Goal: Task Accomplishment & Management: Use online tool/utility

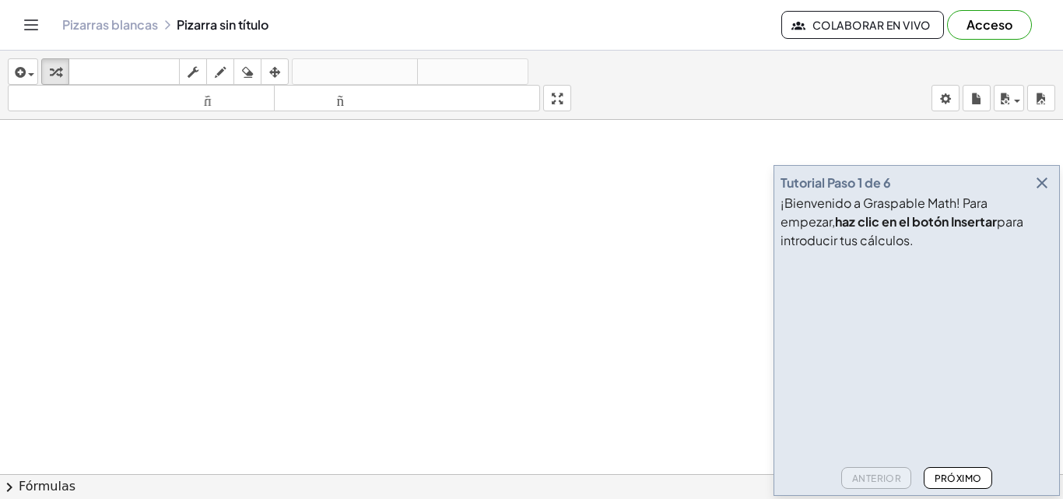
click at [1041, 189] on icon "button" at bounding box center [1042, 183] width 19 height 19
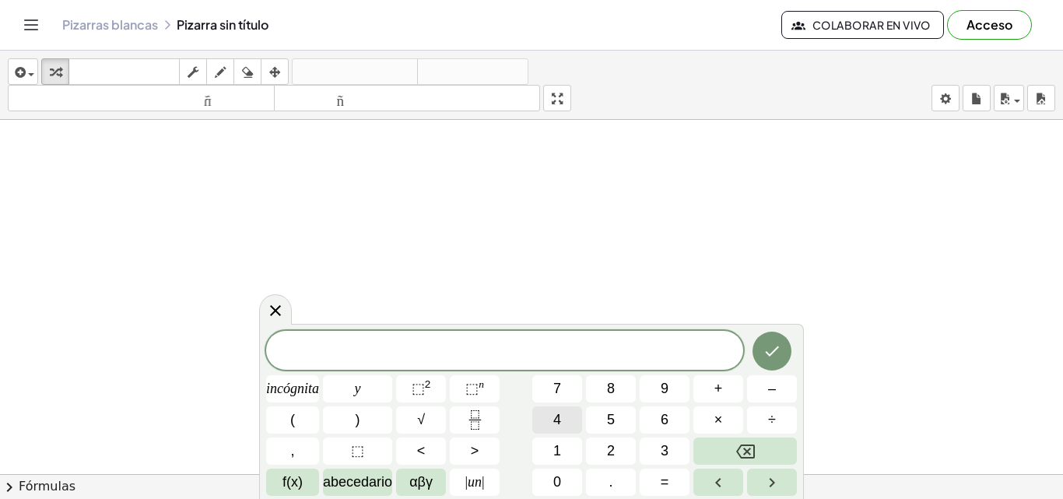
click at [574, 406] on button "4" at bounding box center [557, 419] width 50 height 27
click at [360, 385] on font "y" at bounding box center [358, 389] width 6 height 16
click at [785, 350] on button "Hecho" at bounding box center [772, 351] width 39 height 39
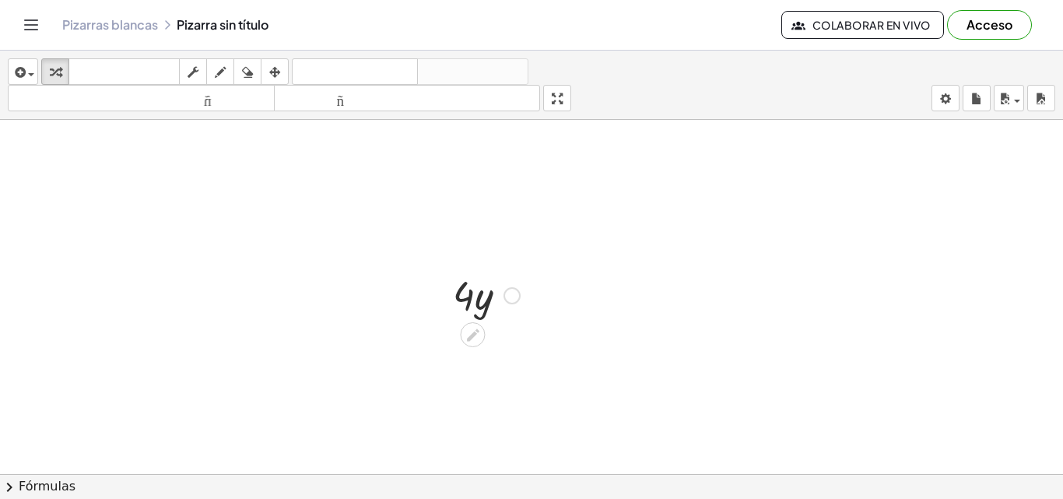
click at [514, 319] on div at bounding box center [486, 294] width 83 height 53
click at [487, 314] on div at bounding box center [486, 294] width 83 height 53
click at [473, 338] on icon at bounding box center [473, 335] width 16 height 16
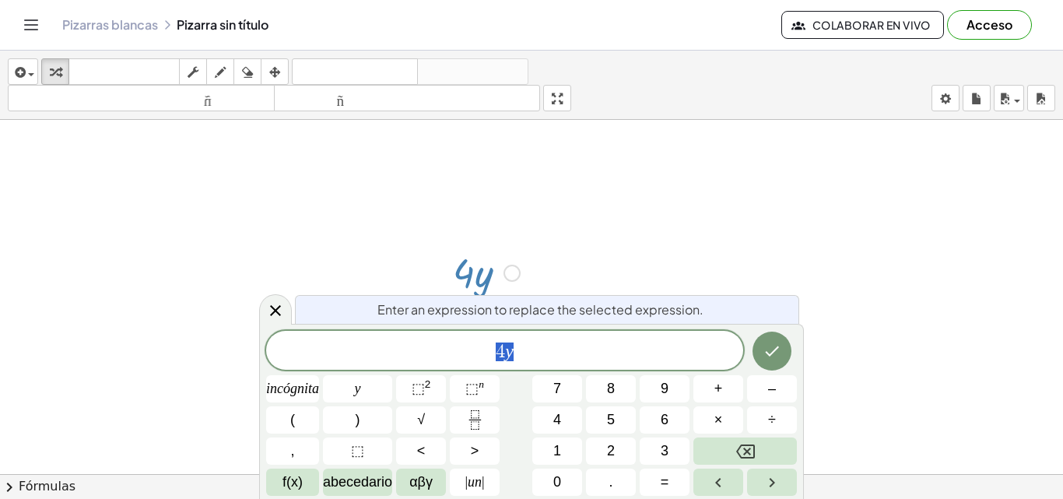
scroll to position [40, 0]
click at [519, 351] on span "4 y" at bounding box center [504, 352] width 477 height 22
click at [728, 383] on button "+" at bounding box center [718, 388] width 50 height 27
click at [613, 380] on span "8" at bounding box center [611, 388] width 8 height 21
click at [661, 476] on font "=" at bounding box center [665, 482] width 9 height 16
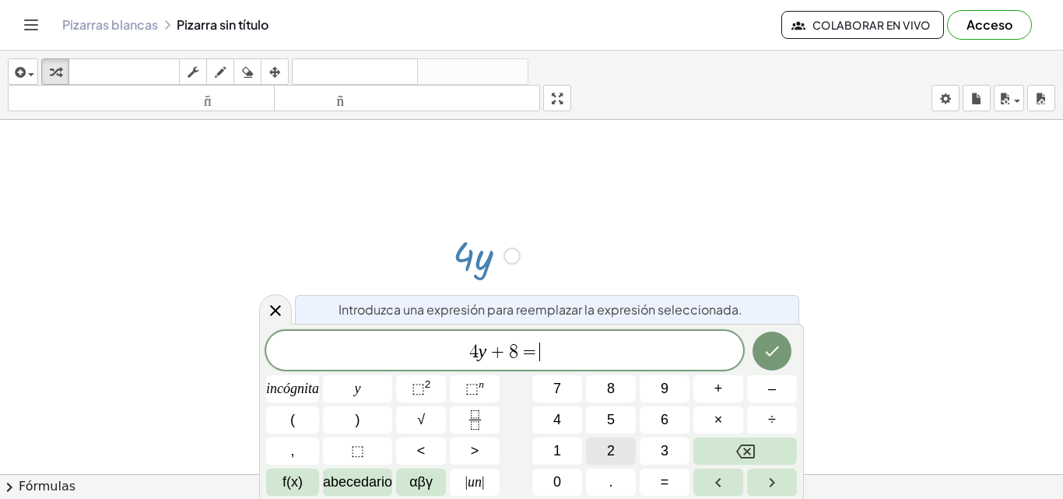
click at [603, 448] on button "2" at bounding box center [611, 450] width 50 height 27
click at [374, 392] on button "y" at bounding box center [357, 388] width 69 height 27
click at [764, 391] on button "–" at bounding box center [772, 388] width 50 height 27
click at [658, 412] on button "6" at bounding box center [665, 419] width 50 height 27
click at [763, 349] on icon "Hecho" at bounding box center [772, 351] width 19 height 19
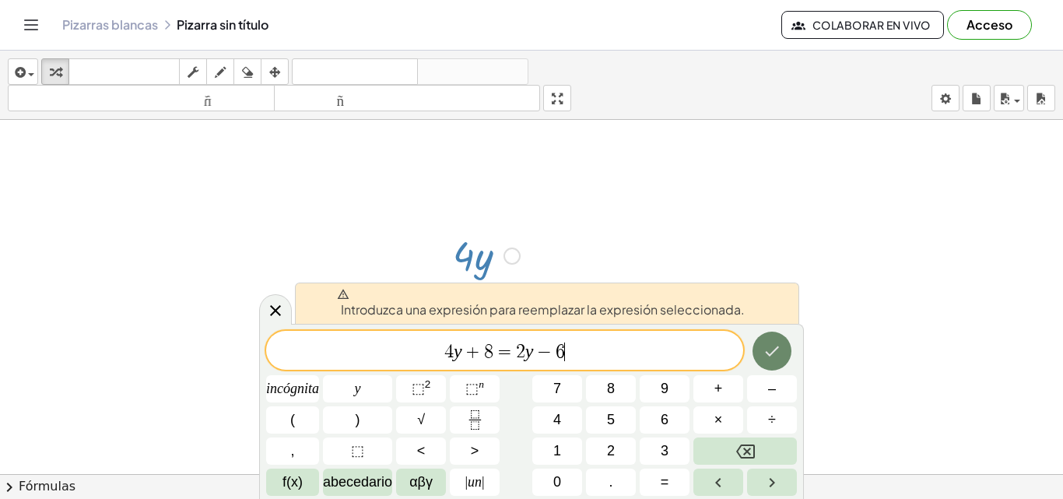
click at [763, 349] on icon "Hecho" at bounding box center [772, 351] width 19 height 19
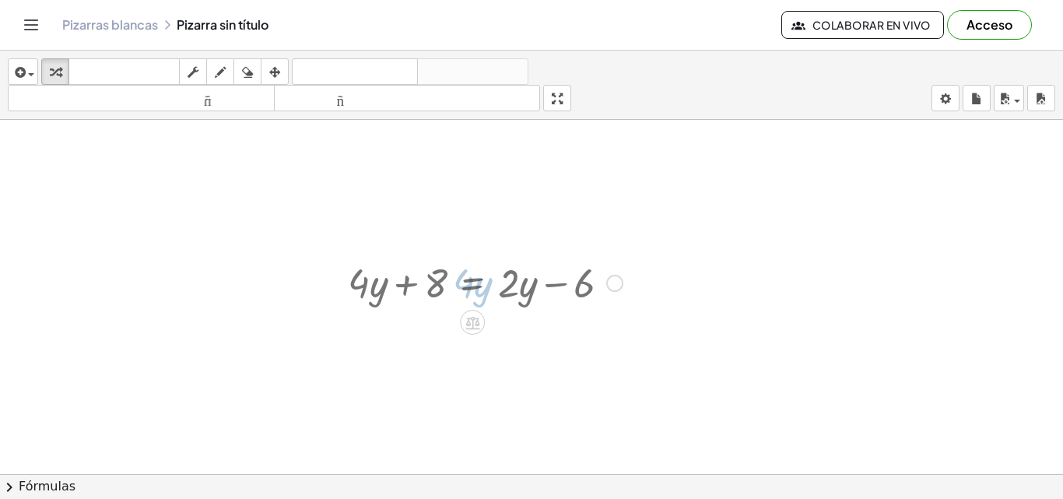
scroll to position [0, 0]
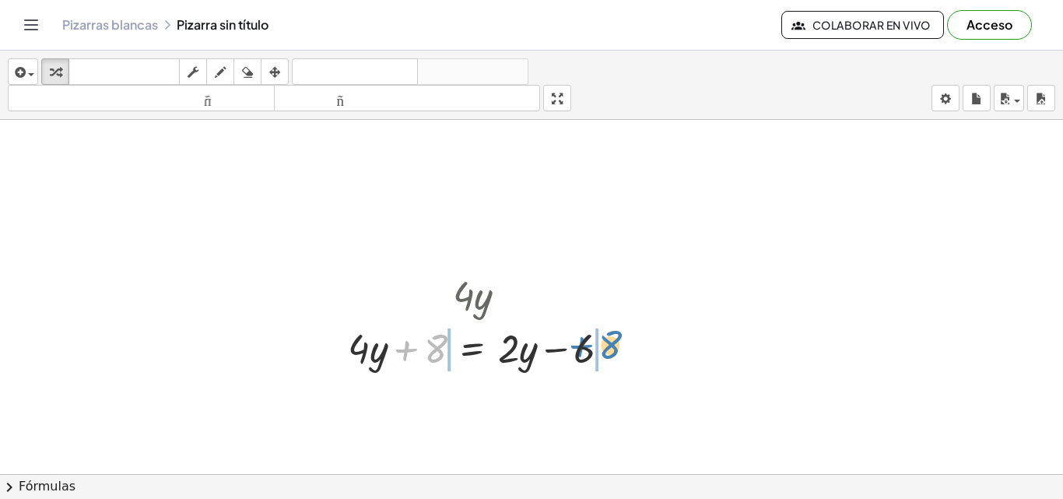
drag, startPoint x: 442, startPoint y: 349, endPoint x: 617, endPoint y: 345, distance: 175.2
click at [617, 345] on div at bounding box center [485, 347] width 290 height 53
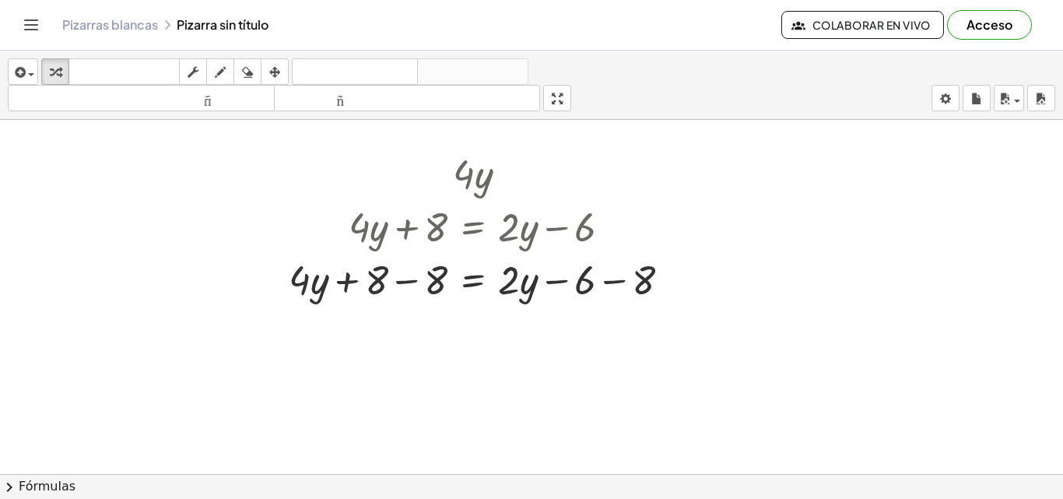
scroll to position [141, 0]
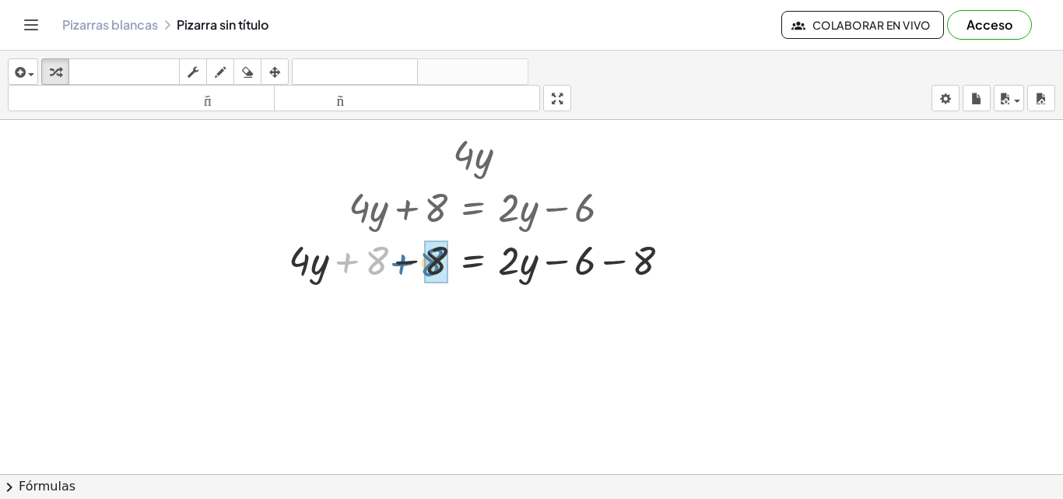
drag, startPoint x: 374, startPoint y: 267, endPoint x: 437, endPoint y: 269, distance: 63.1
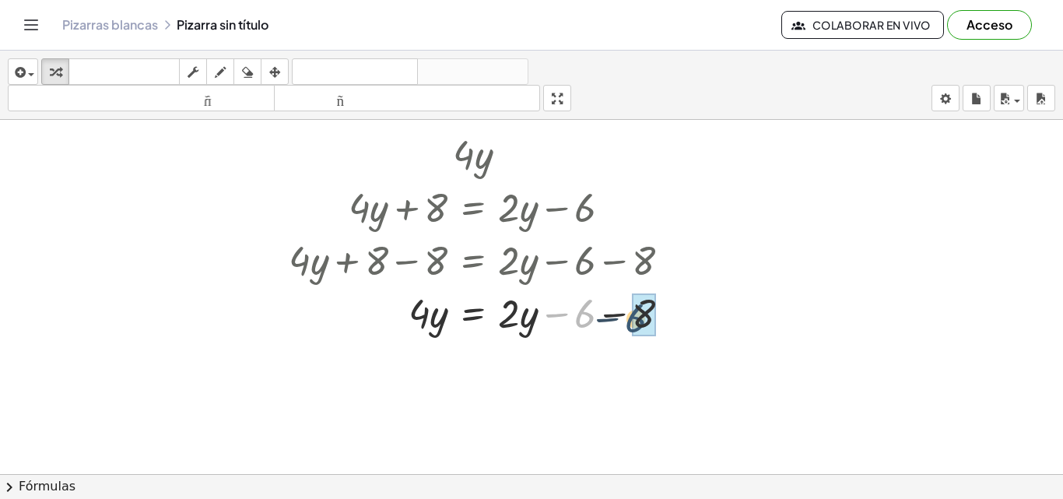
drag, startPoint x: 583, startPoint y: 313, endPoint x: 646, endPoint y: 318, distance: 63.2
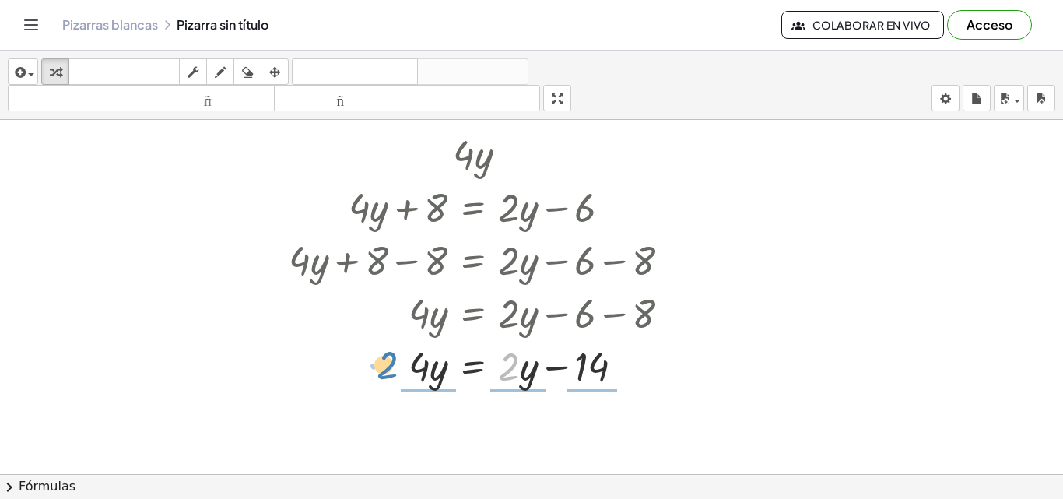
drag, startPoint x: 517, startPoint y: 359, endPoint x: 396, endPoint y: 357, distance: 120.7
click at [396, 357] on div at bounding box center [486, 365] width 410 height 53
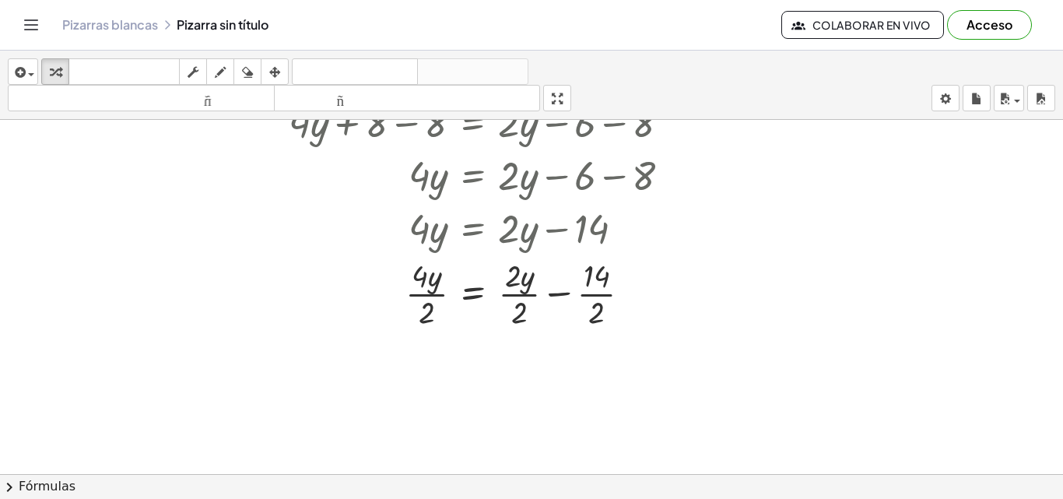
scroll to position [283, 0]
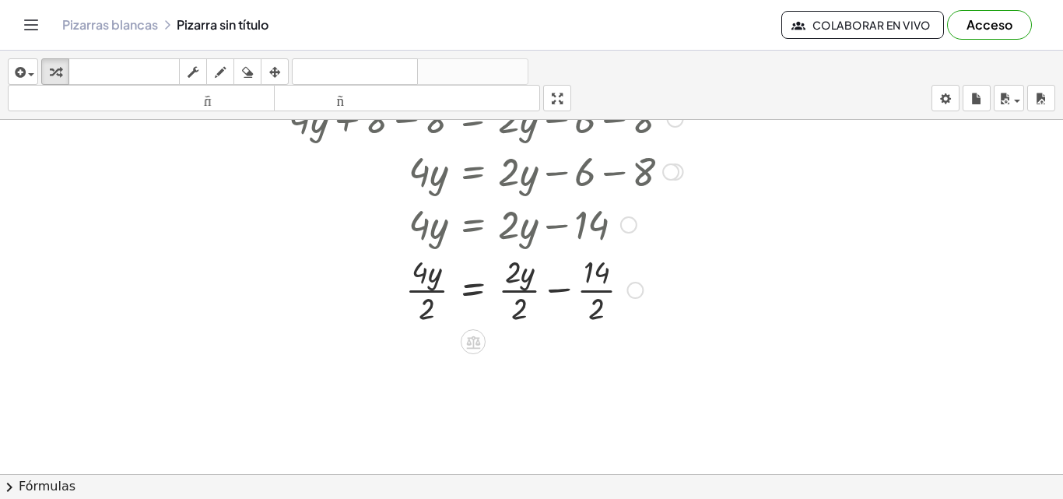
click at [626, 226] on div at bounding box center [628, 224] width 17 height 17
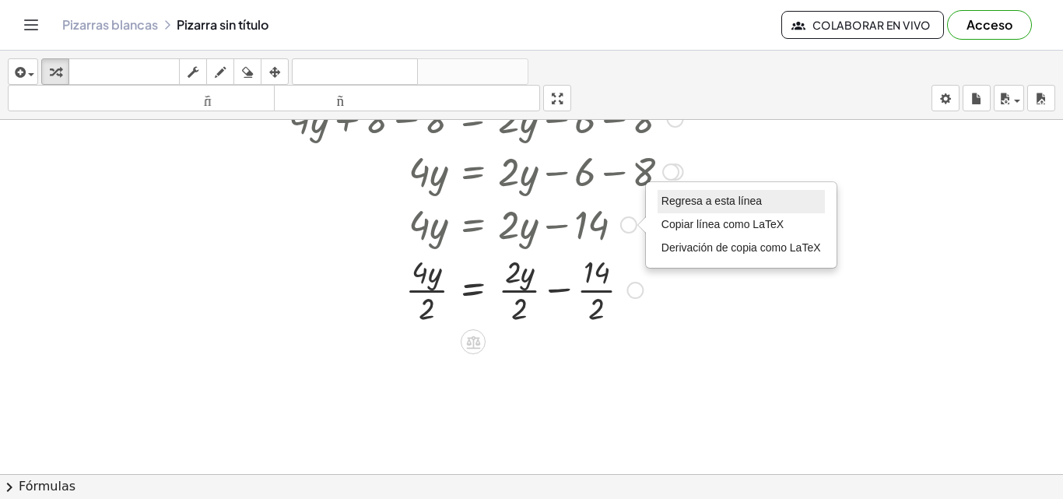
click at [672, 199] on font "Regresa a esta línea" at bounding box center [712, 201] width 100 height 12
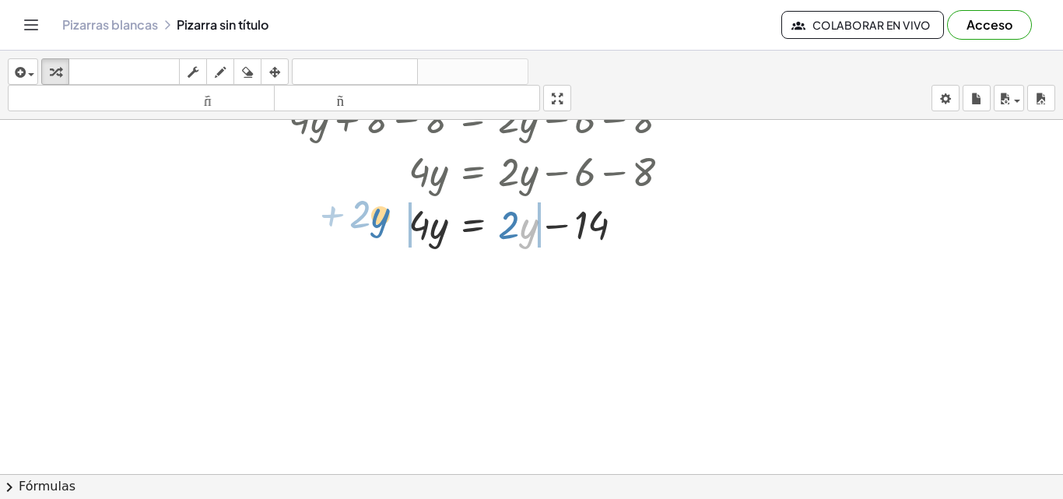
drag, startPoint x: 527, startPoint y: 233, endPoint x: 378, endPoint y: 223, distance: 149.1
click at [378, 223] on div at bounding box center [486, 223] width 410 height 53
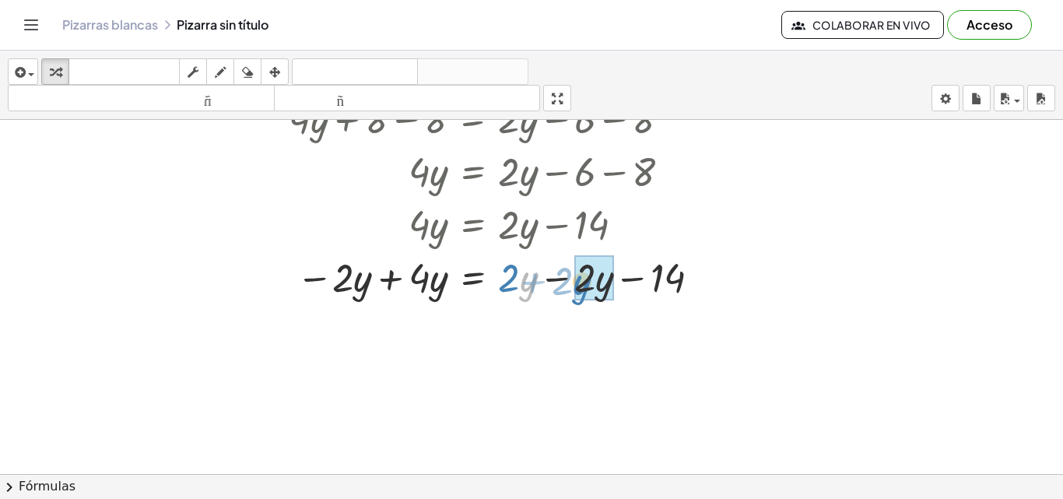
drag, startPoint x: 525, startPoint y: 279, endPoint x: 586, endPoint y: 282, distance: 60.8
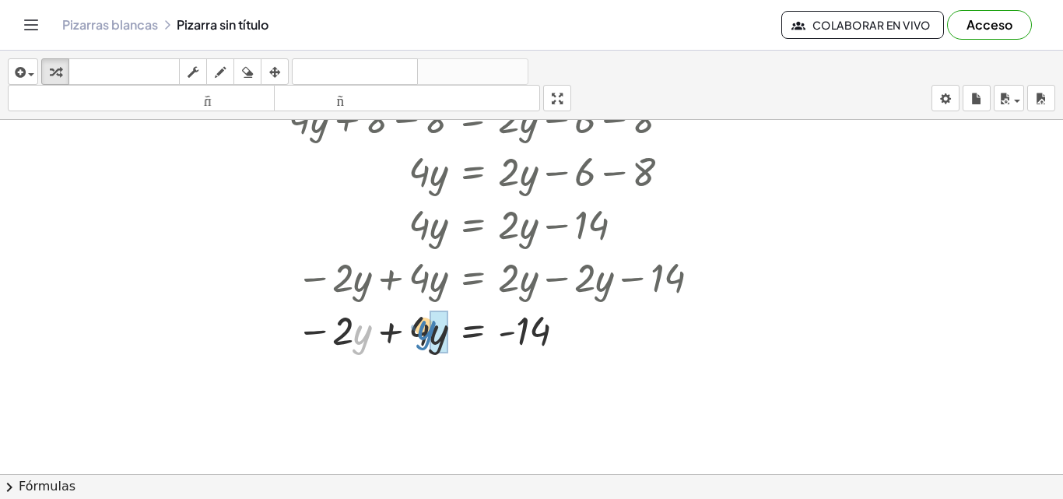
drag, startPoint x: 358, startPoint y: 335, endPoint x: 424, endPoint y: 330, distance: 66.3
click at [424, 330] on div at bounding box center [497, 329] width 433 height 53
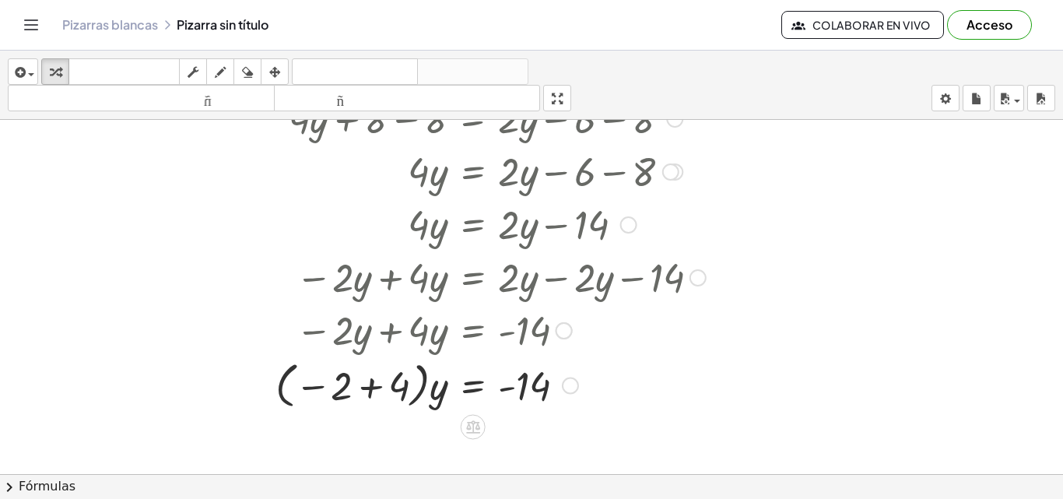
click at [579, 380] on div at bounding box center [491, 384] width 446 height 57
click at [564, 380] on div "Regresa a esta línea Copiar línea como LaTeX Derivación de copia como LaTeX" at bounding box center [570, 385] width 17 height 17
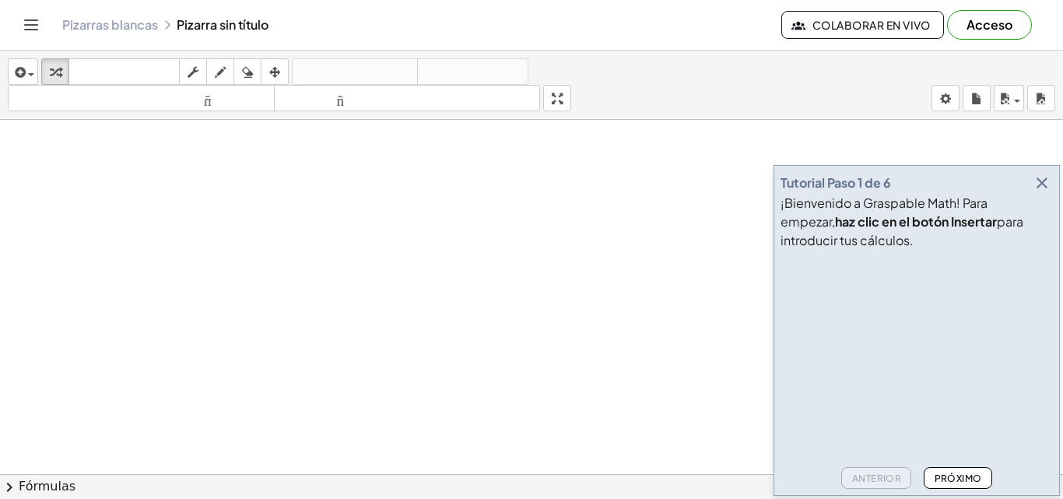
click at [1037, 184] on icon "button" at bounding box center [1042, 183] width 19 height 19
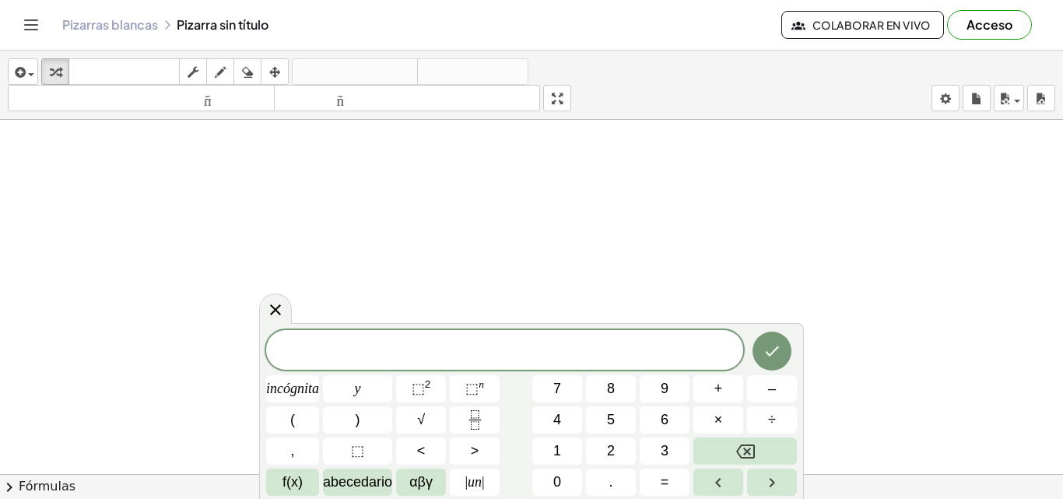
click at [25, 34] on button "Cambiar navegación" at bounding box center [31, 24] width 25 height 25
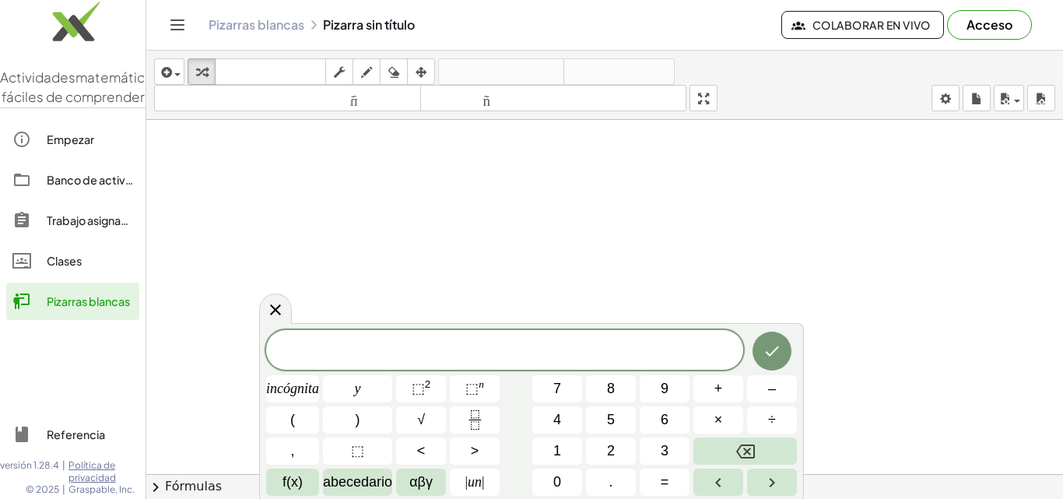
click at [83, 270] on div "Clases" at bounding box center [90, 260] width 86 height 19
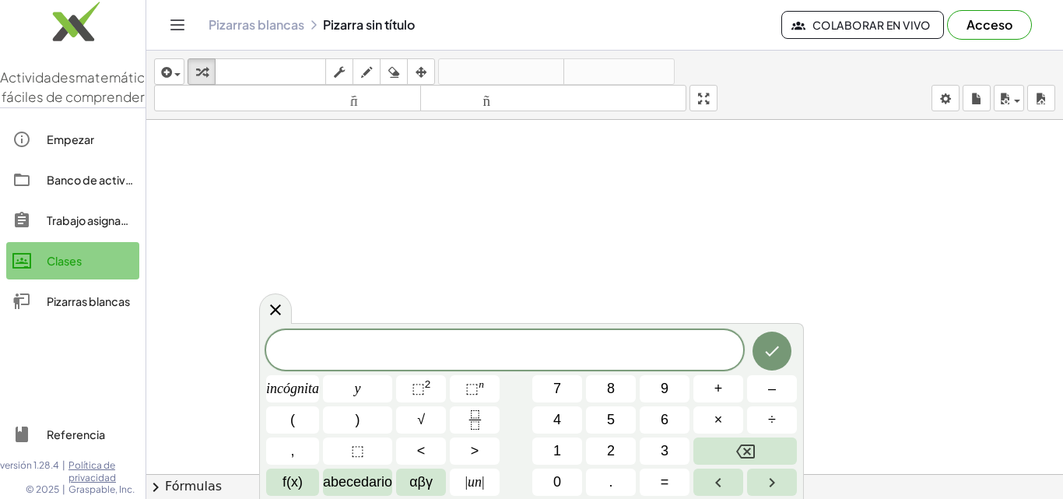
click at [83, 270] on div "Clases" at bounding box center [90, 260] width 86 height 19
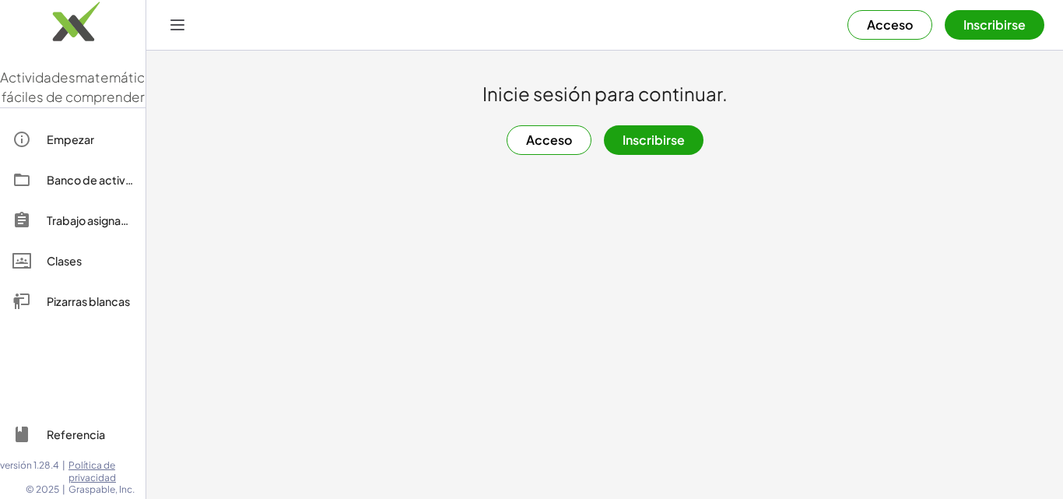
click at [69, 227] on font "Trabajo asignado" at bounding box center [91, 220] width 89 height 14
click at [68, 187] on font "Banco de actividades" at bounding box center [104, 180] width 115 height 14
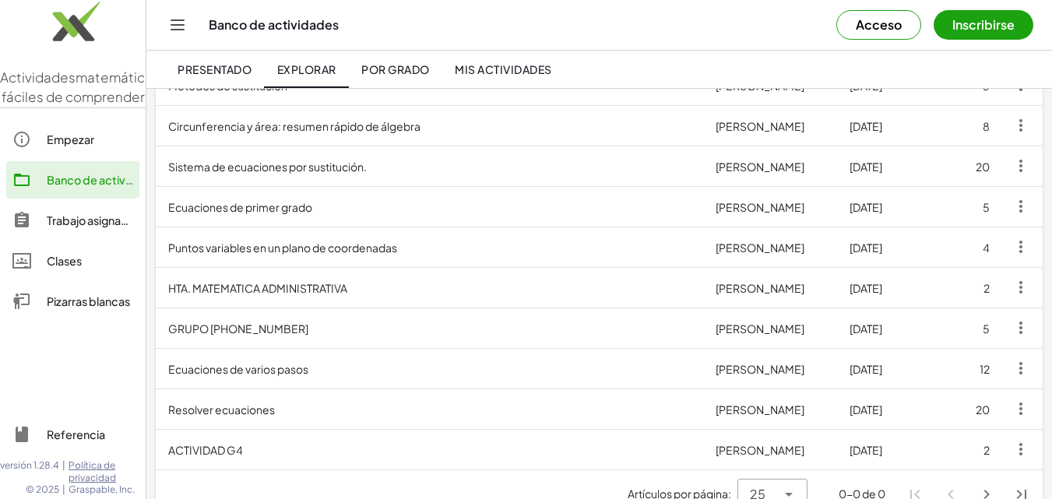
scroll to position [821, 0]
